Goal: Transaction & Acquisition: Purchase product/service

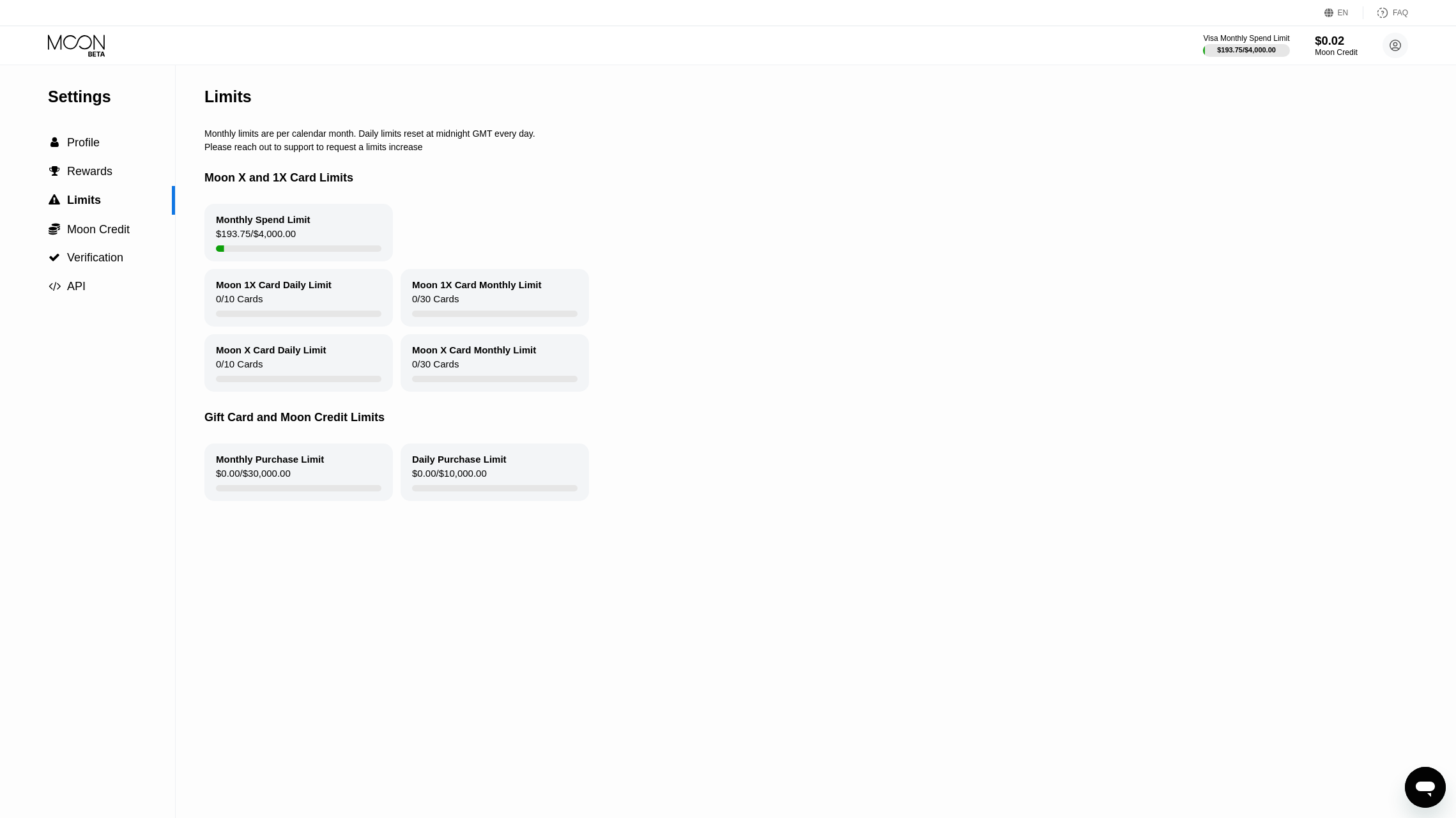
click at [1325, 41] on div "$0.02" at bounding box center [1336, 41] width 43 height 13
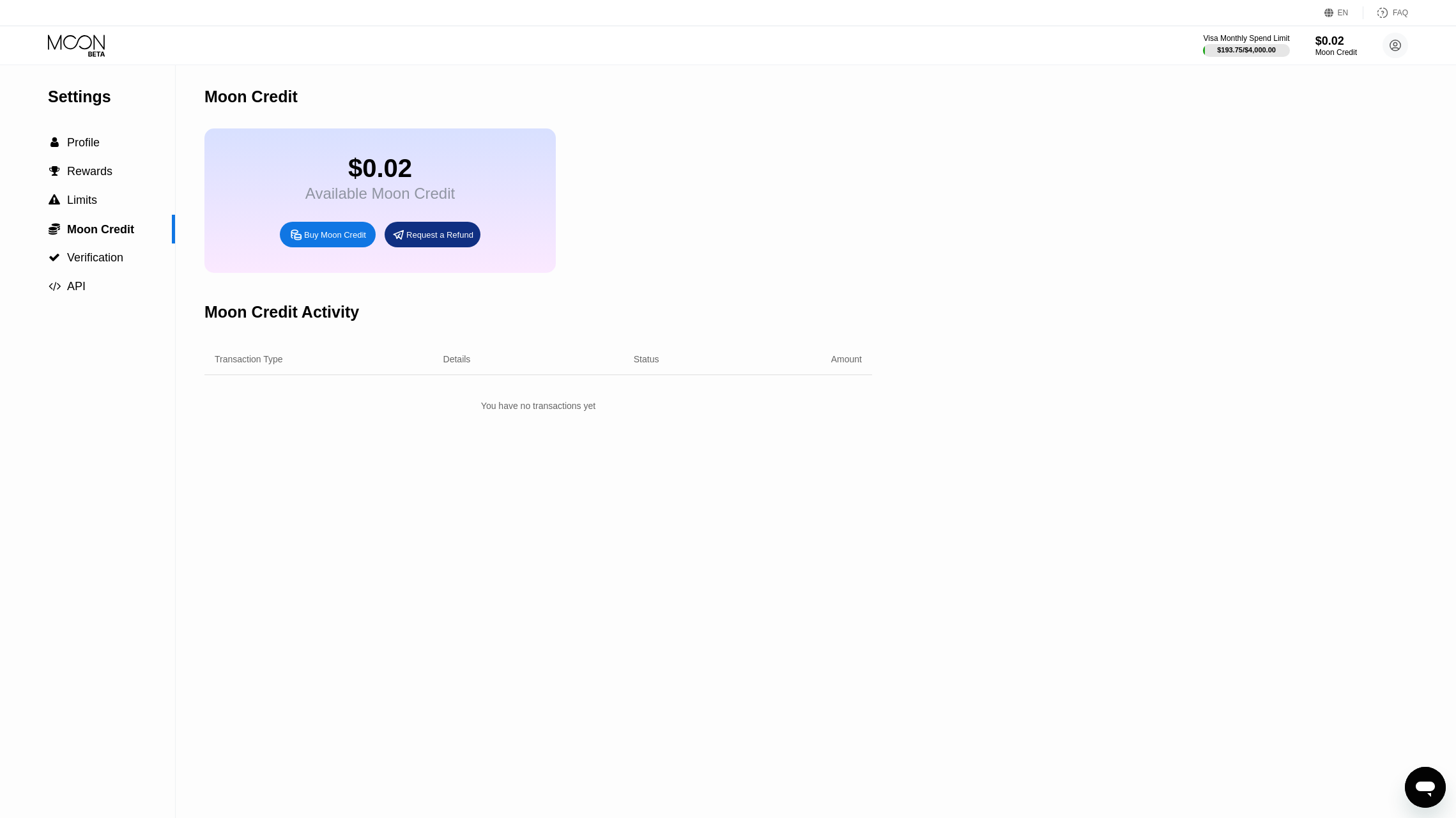
click at [326, 238] on div "Buy Moon Credit" at bounding box center [334, 234] width 62 height 10
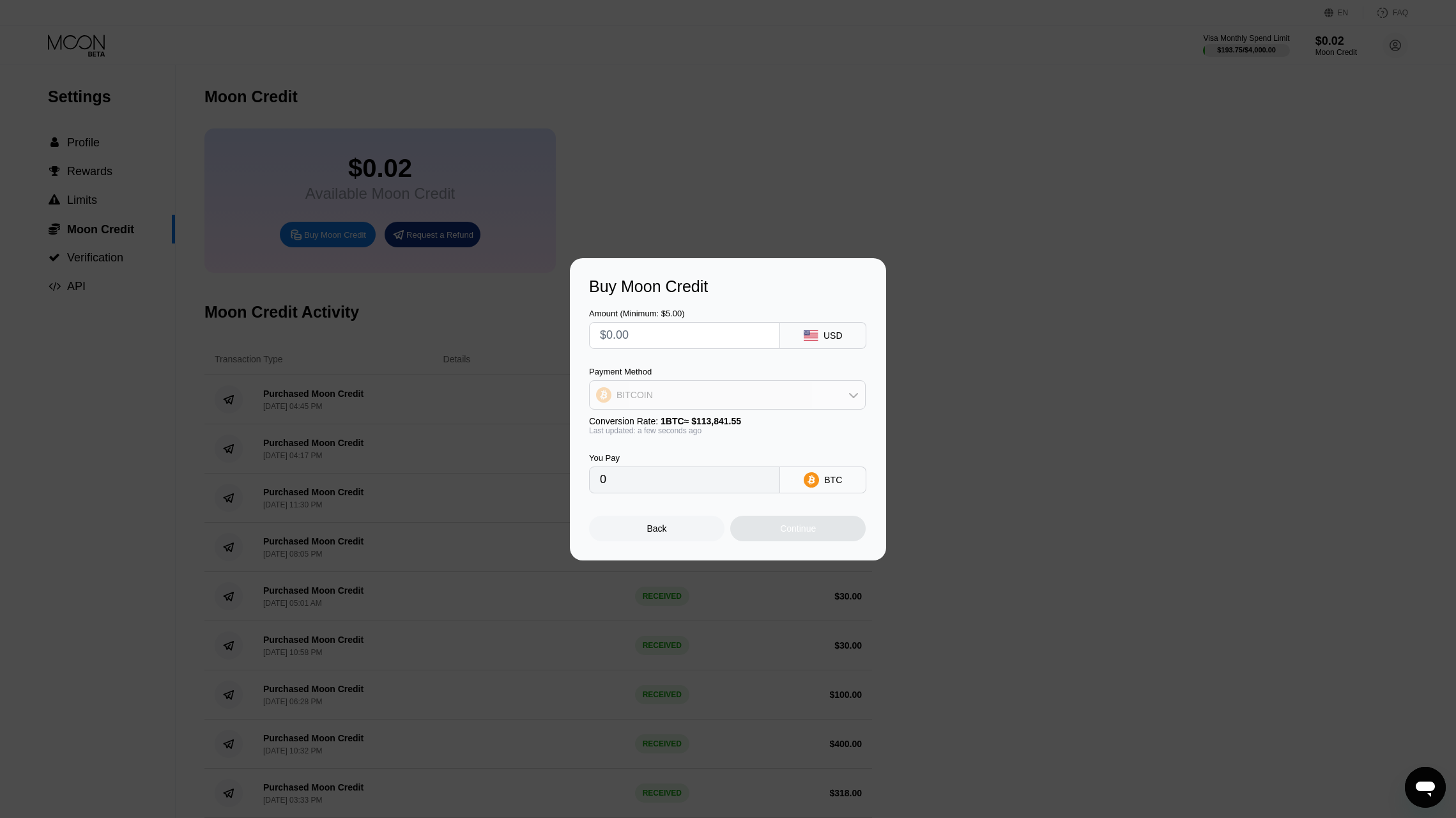
click at [806, 407] on div "BITCOIN" at bounding box center [727, 395] width 276 height 29
click at [661, 383] on div "BITCOIN" at bounding box center [727, 395] width 275 height 26
click at [630, 453] on span "USDT on TRON" at bounding box center [652, 458] width 64 height 10
type input "0.00"
click at [630, 329] on input "text" at bounding box center [684, 335] width 169 height 26
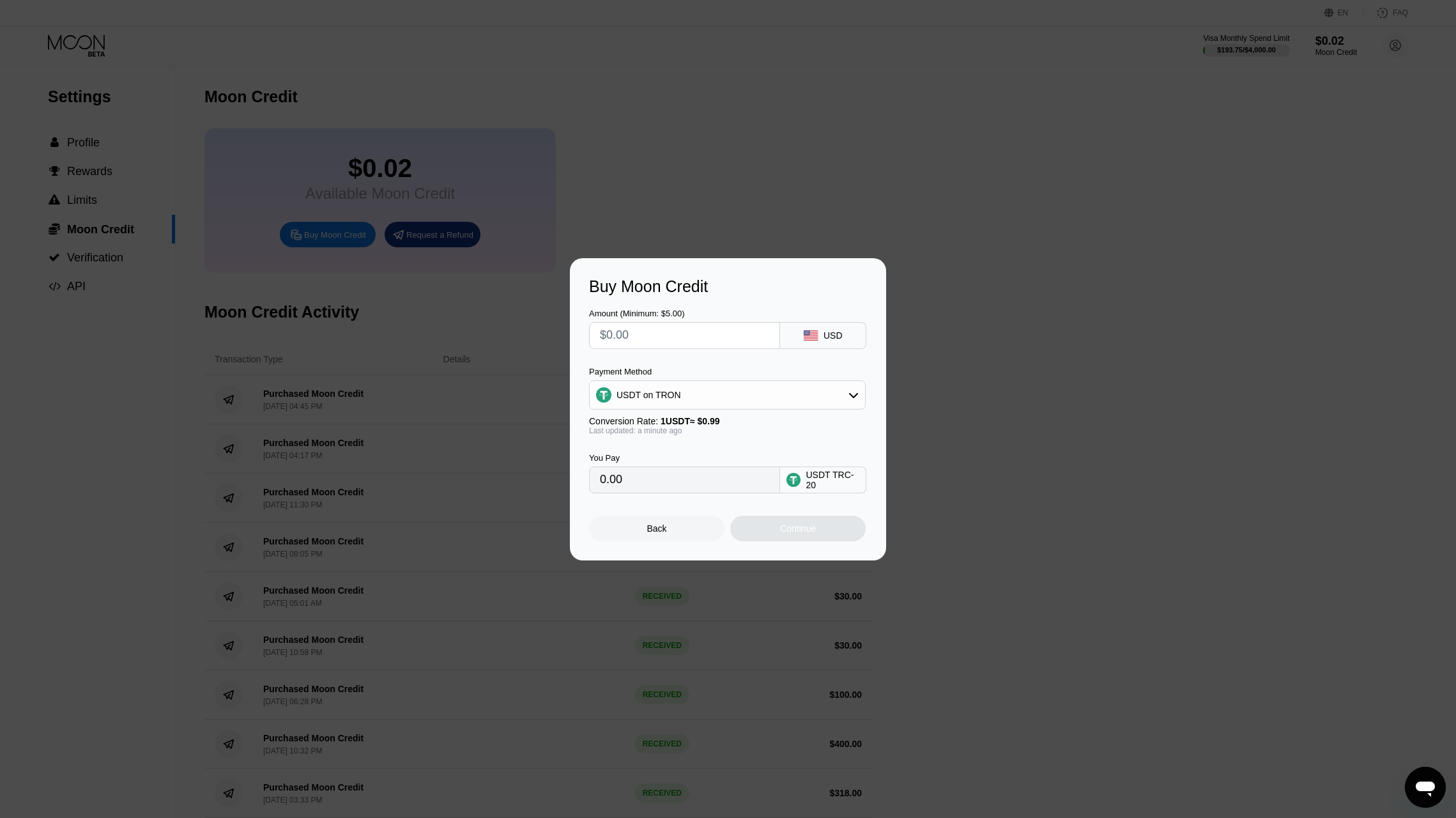
type input "$2"
type input "2.02"
type input "$20"
type input "20.20"
type input "$200"
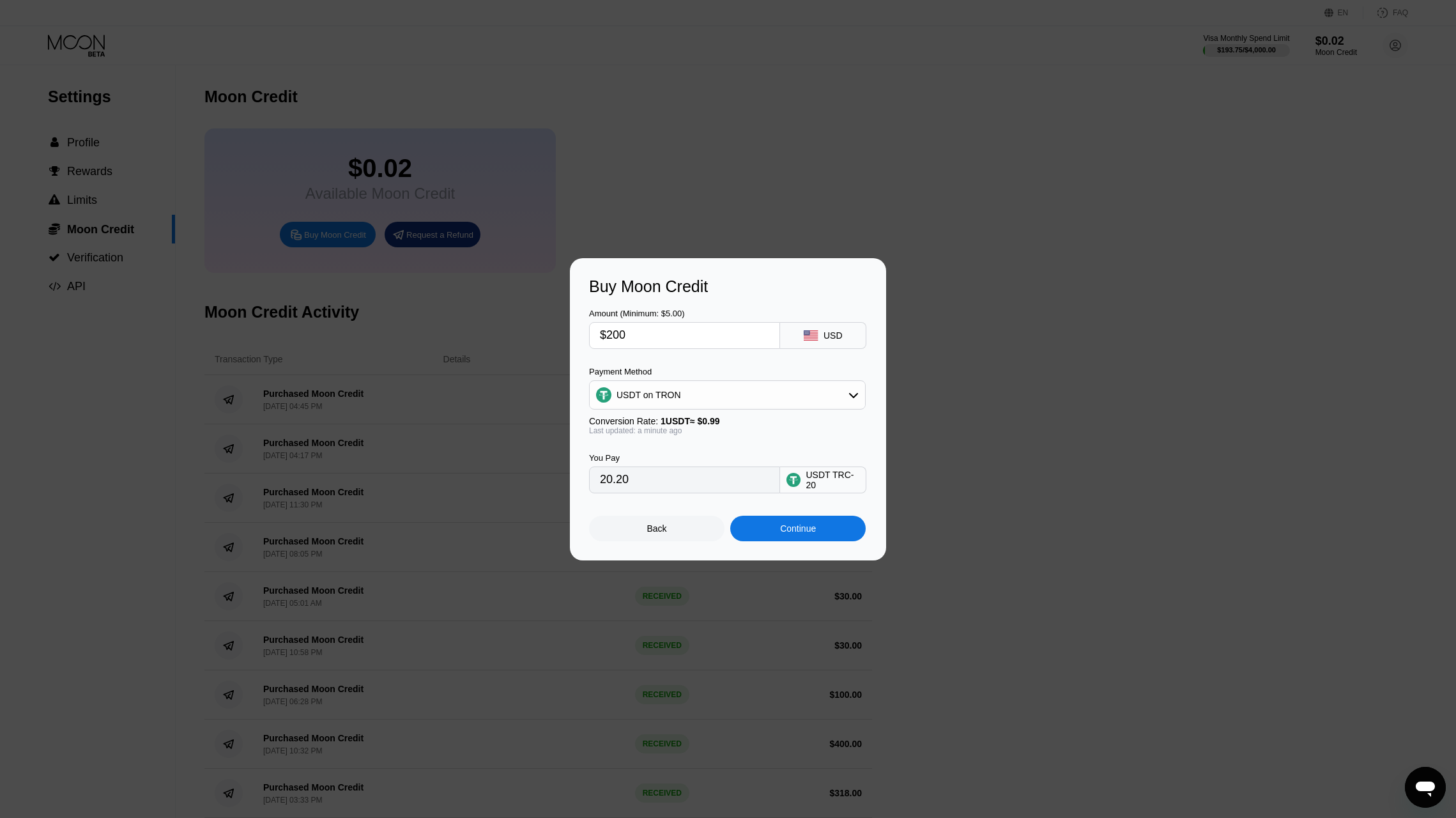
type input "202.02"
type input "$200"
click at [781, 524] on div "Continue" at bounding box center [798, 528] width 36 height 10
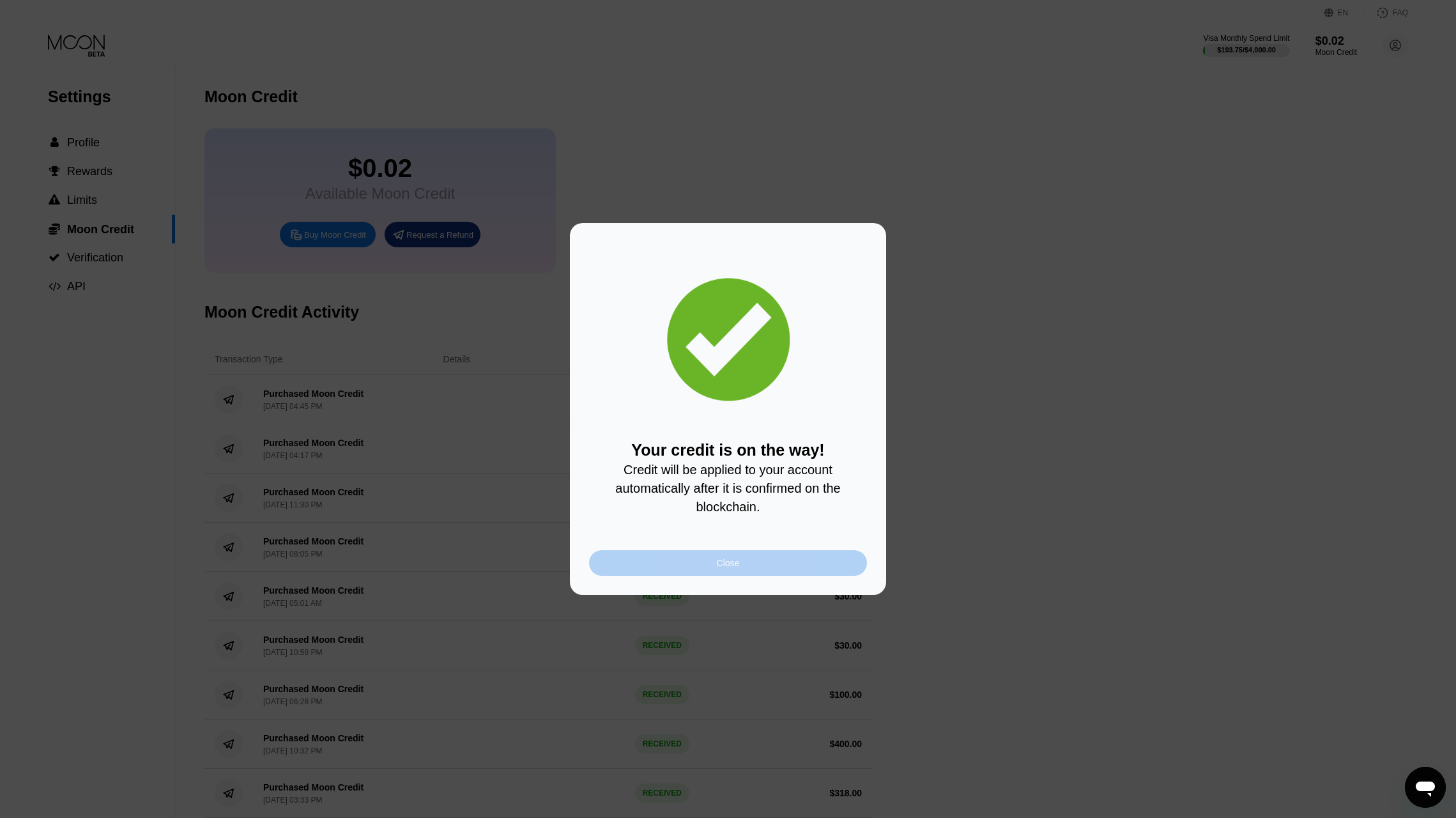
click at [742, 560] on div "Close" at bounding box center [728, 562] width 278 height 26
